Goal: Information Seeking & Learning: Learn about a topic

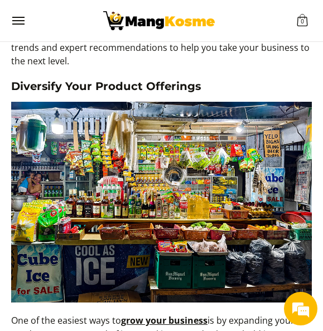
scroll to position [447, 0]
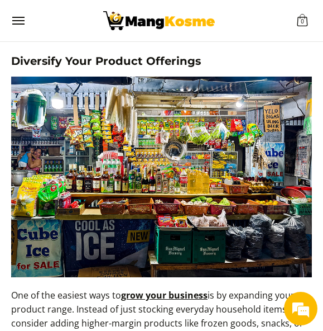
click at [81, 13] on li "Customer Navigation" at bounding box center [159, 20] width 269 height 41
click at [143, 151] on img at bounding box center [161, 177] width 301 height 201
click at [143, 154] on img at bounding box center [161, 177] width 301 height 201
click at [300, 147] on img at bounding box center [161, 177] width 301 height 201
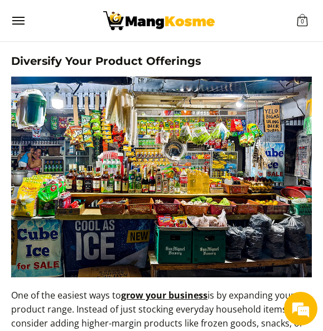
click at [271, 169] on img at bounding box center [161, 177] width 301 height 201
click at [271, 168] on img at bounding box center [161, 177] width 301 height 201
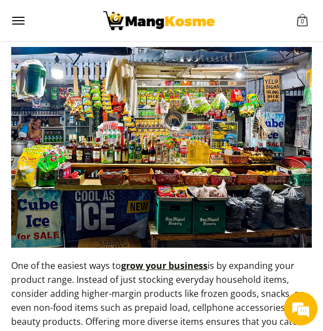
scroll to position [503, 0]
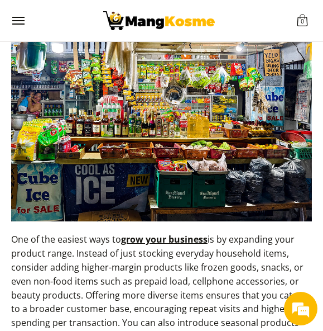
click at [184, 184] on img at bounding box center [161, 121] width 301 height 201
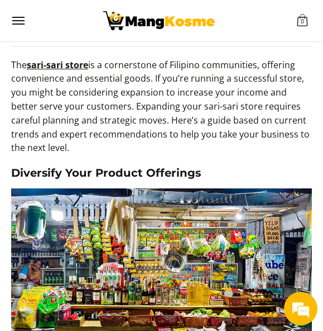
scroll to position [391, 0]
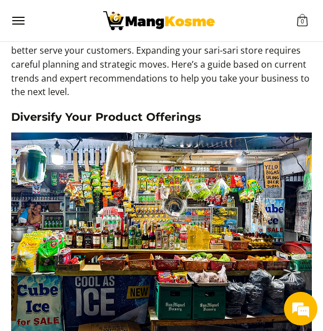
click at [182, 154] on img at bounding box center [161, 232] width 301 height 201
click at [182, 181] on img at bounding box center [161, 232] width 301 height 201
click at [94, 229] on img at bounding box center [161, 232] width 301 height 201
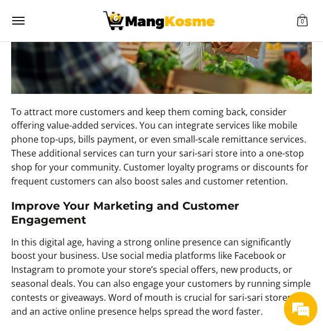
scroll to position [1061, 0]
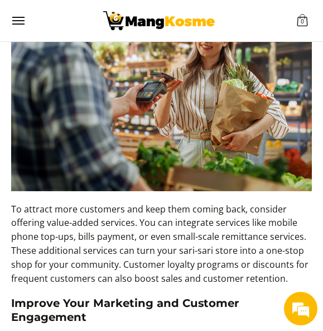
click at [163, 270] on p "To attract more customers and keep them coming back, consider offering value-ad…" at bounding box center [161, 249] width 301 height 94
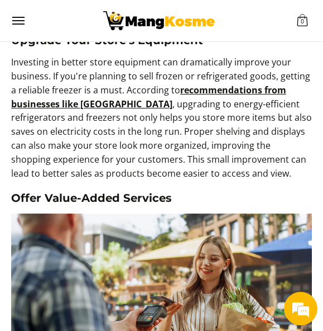
click at [246, 135] on p "Investing in better store equipment can dramatically improve your business. If …" at bounding box center [161, 123] width 301 height 136
click at [178, 116] on p "Investing in better store equipment can dramatically improve your business. If …" at bounding box center [161, 123] width 301 height 136
click at [138, 111] on p "Investing in better store equipment can dramatically improve your business. If …" at bounding box center [161, 123] width 301 height 136
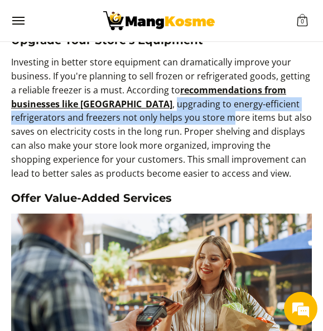
drag, startPoint x: 125, startPoint y: 104, endPoint x: 176, endPoint y: 122, distance: 54.6
click at [176, 122] on p "Investing in better store equipment can dramatically improve your business. If …" at bounding box center [161, 123] width 301 height 136
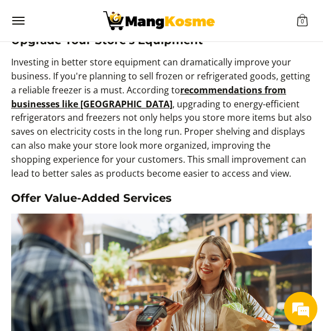
click at [244, 210] on div "The sari-sari store is a cornerstone of Filipino communities, offering convenie…" at bounding box center [161, 183] width 301 height 1256
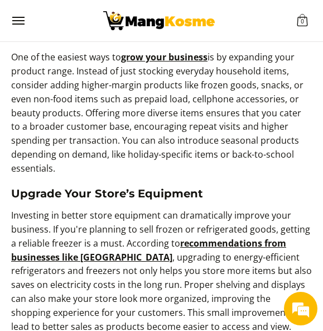
scroll to position [670, 0]
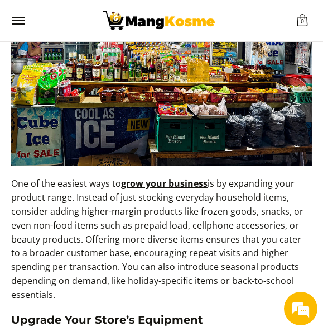
click at [171, 212] on p "One of the easiest ways to grow your business is by expanding your product rang…" at bounding box center [161, 244] width 301 height 136
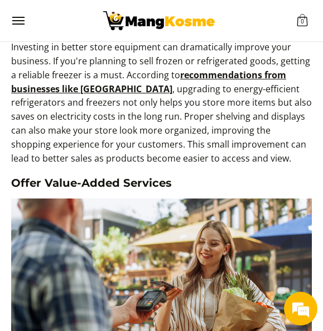
scroll to position [1005, 0]
